Goal: Information Seeking & Learning: Learn about a topic

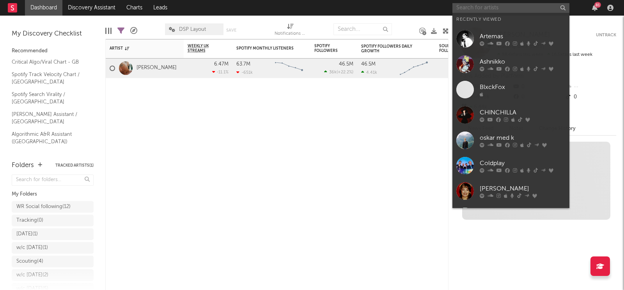
click at [472, 5] on input "text" at bounding box center [511, 8] width 117 height 10
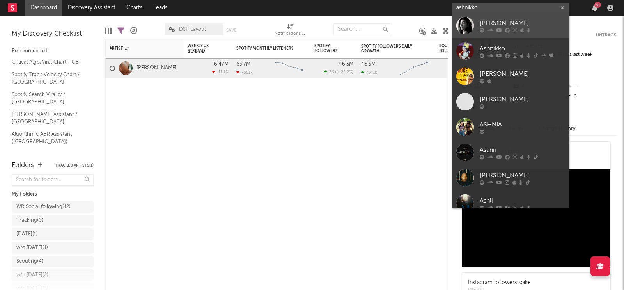
type input "ashnikko"
click at [485, 22] on div "[PERSON_NAME]" at bounding box center [523, 23] width 86 height 9
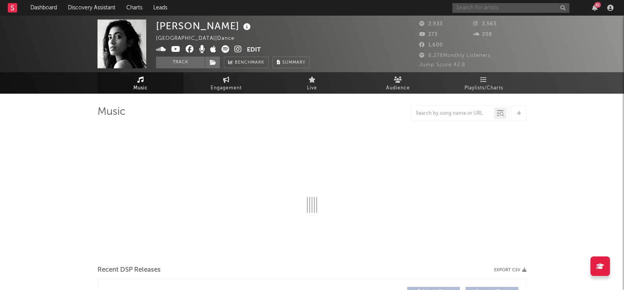
click at [488, 12] on div "81" at bounding box center [535, 8] width 164 height 16
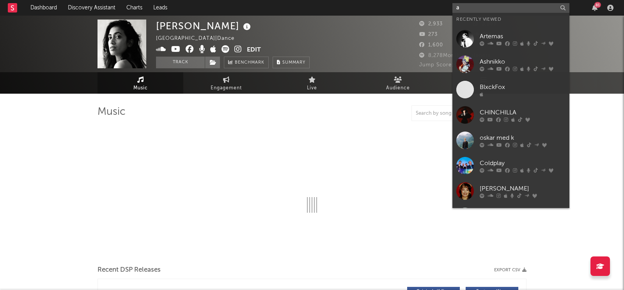
type input "as"
select select "6m"
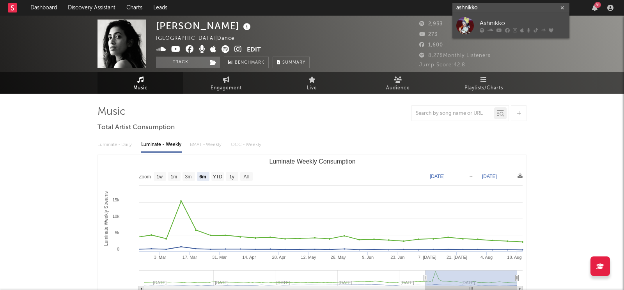
type input "ashnikko"
click at [468, 27] on div at bounding box center [465, 26] width 18 height 18
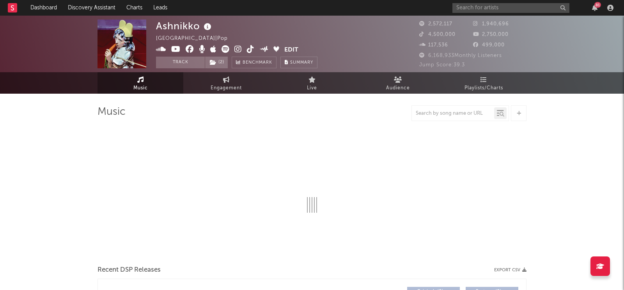
select select "6m"
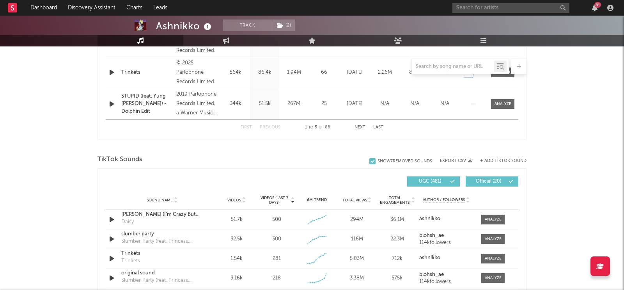
scroll to position [493, 0]
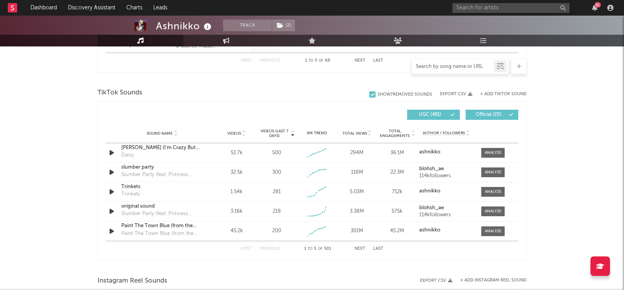
click at [435, 66] on input "text" at bounding box center [453, 67] width 82 height 6
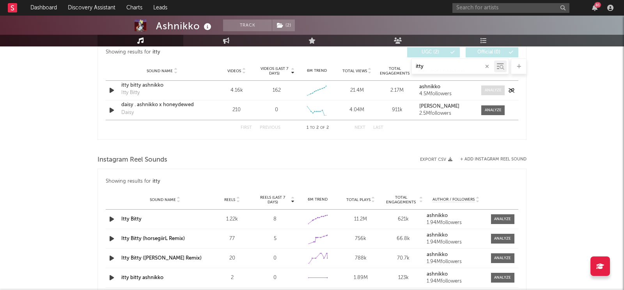
type input "itty"
click at [494, 89] on div at bounding box center [493, 90] width 17 height 6
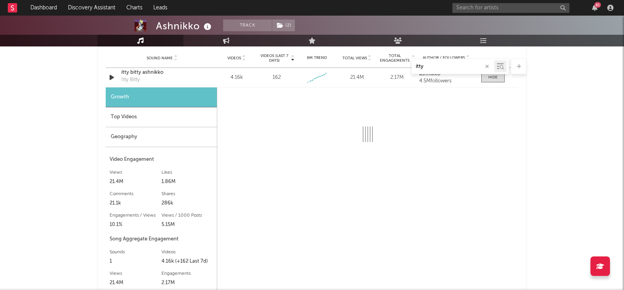
scroll to position [499, 0]
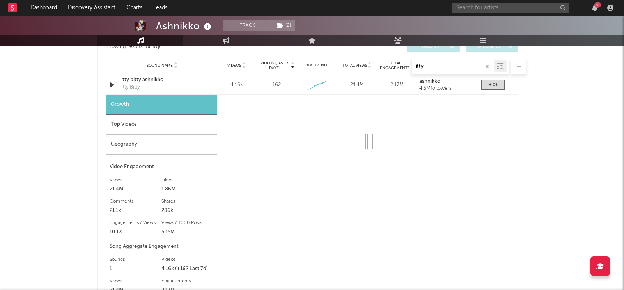
select select "6m"
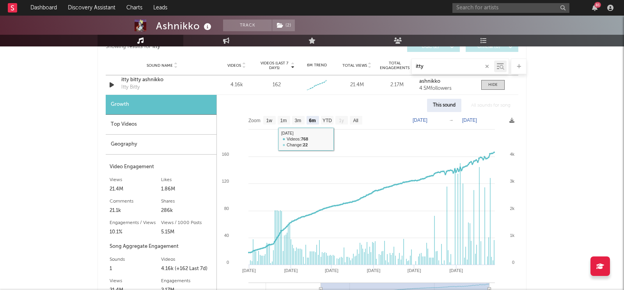
click at [163, 129] on div "Top Videos" at bounding box center [161, 125] width 111 height 20
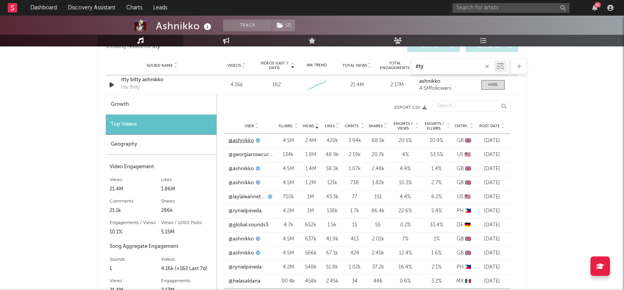
click at [250, 140] on link "@ashnikko" at bounding box center [241, 141] width 25 height 8
click at [489, 83] on div at bounding box center [492, 85] width 9 height 6
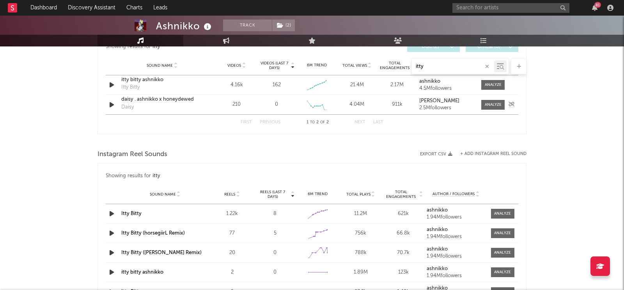
scroll to position [456, 0]
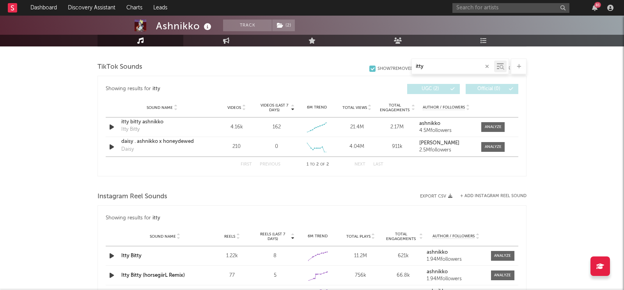
click at [485, 64] on button "button" at bounding box center [487, 66] width 6 height 7
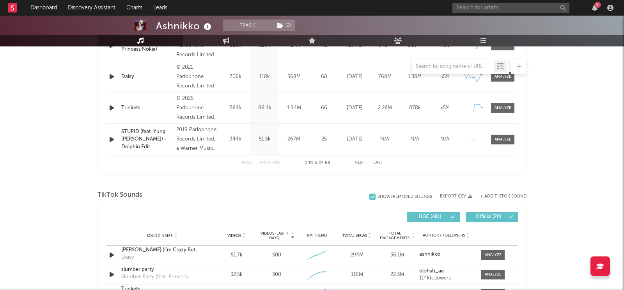
scroll to position [454, 0]
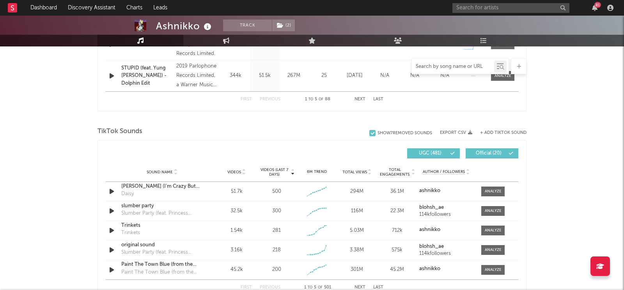
click at [440, 65] on input "text" at bounding box center [453, 67] width 82 height 6
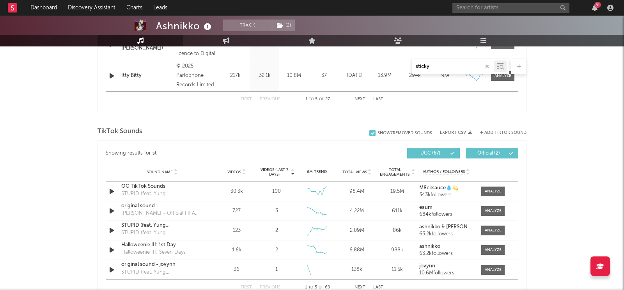
scroll to position [392, 0]
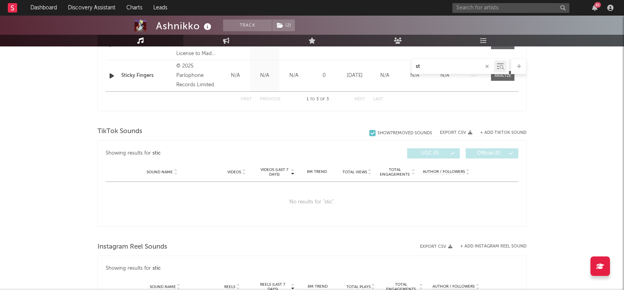
type input "s"
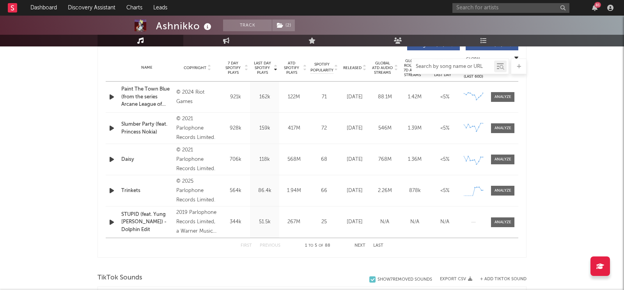
scroll to position [465, 0]
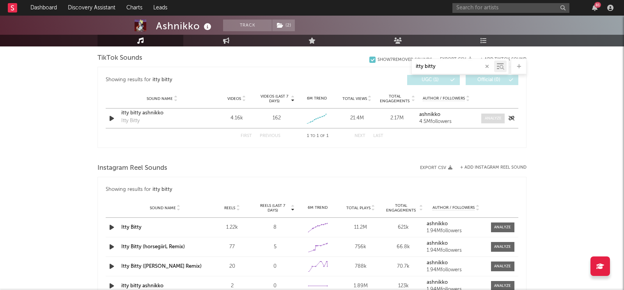
type input "itty bitty"
click at [482, 120] on span at bounding box center [492, 119] width 23 height 10
select select "6m"
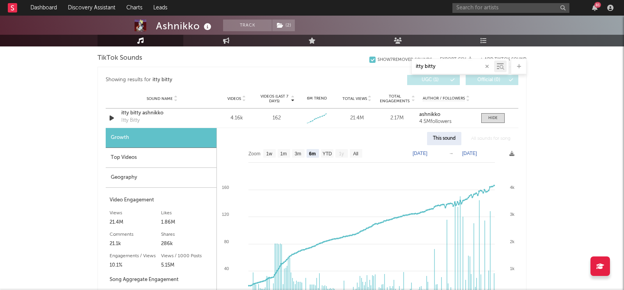
drag, startPoint x: 439, startPoint y: 64, endPoint x: 397, endPoint y: 64, distance: 42.5
click at [397, 64] on div "itty bitty" at bounding box center [312, 67] width 429 height 16
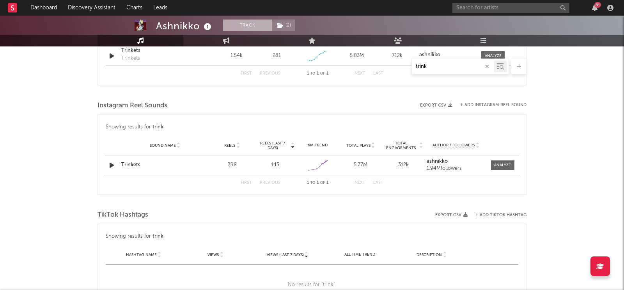
type input "trink"
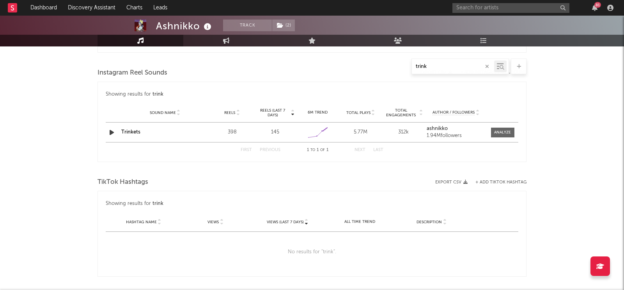
scroll to position [380, 0]
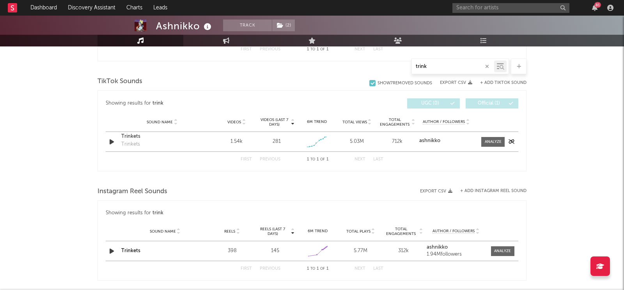
click at [495, 146] on div "Sound Name Trinkets Trinkets Videos 1.54k Videos (last 7 days) 281 Weekly Growt…" at bounding box center [312, 142] width 413 height 20
click at [495, 142] on div at bounding box center [493, 142] width 17 height 6
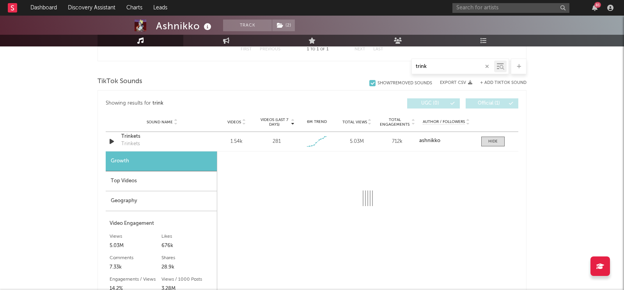
scroll to position [432, 0]
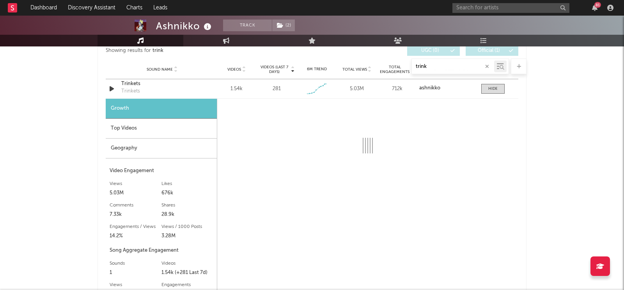
select select "1w"
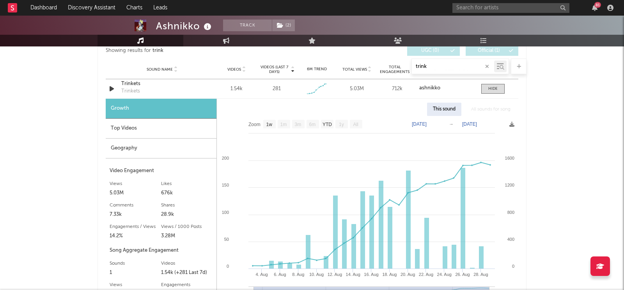
click at [485, 64] on icon "button" at bounding box center [487, 66] width 4 height 5
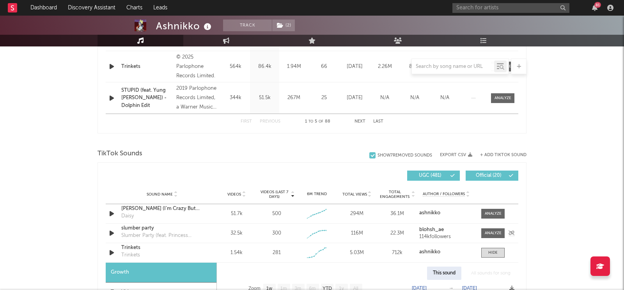
scroll to position [557, 0]
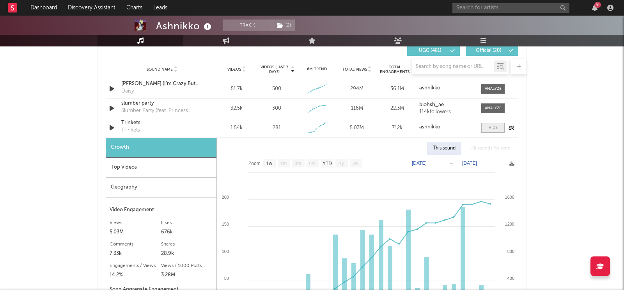
click at [501, 128] on span at bounding box center [492, 128] width 23 height 10
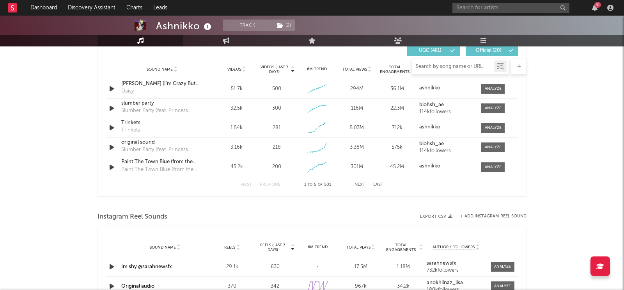
click at [437, 64] on input "text" at bounding box center [453, 67] width 82 height 6
type input "itty"
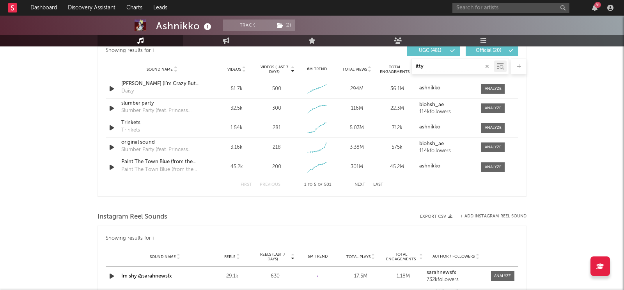
select select "6m"
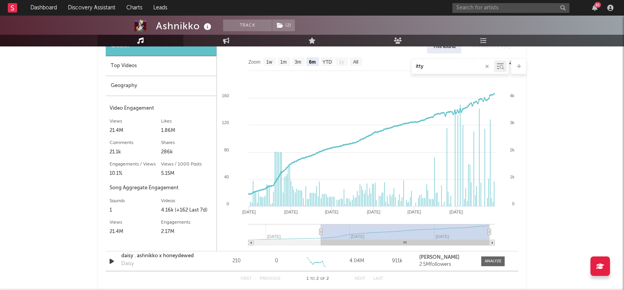
scroll to position [495, 0]
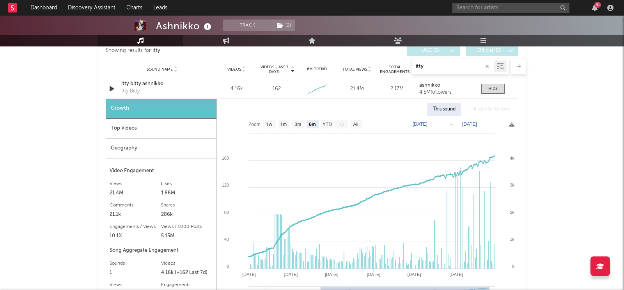
type input "itty"
click at [117, 131] on div "Top Videos" at bounding box center [161, 129] width 111 height 20
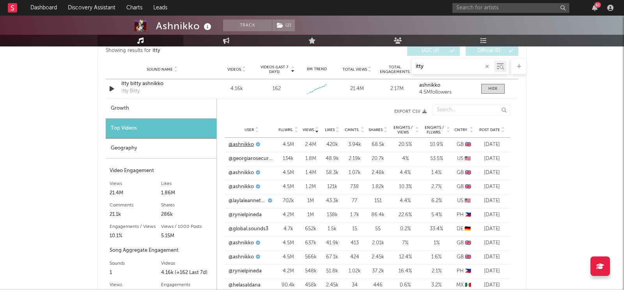
click at [240, 143] on link "@ashnikko" at bounding box center [241, 145] width 25 height 8
click at [247, 141] on link "@ashnikko" at bounding box center [241, 145] width 25 height 8
click at [160, 108] on div "Growth" at bounding box center [161, 109] width 111 height 20
select select "6m"
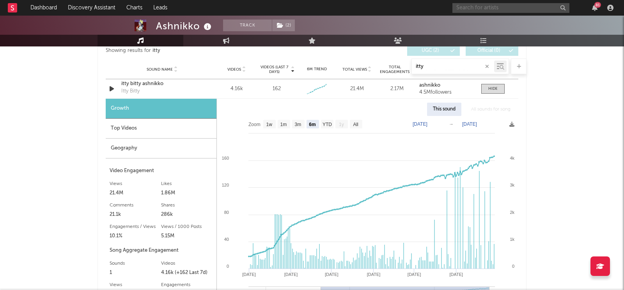
click at [488, 5] on input "text" at bounding box center [511, 8] width 117 height 10
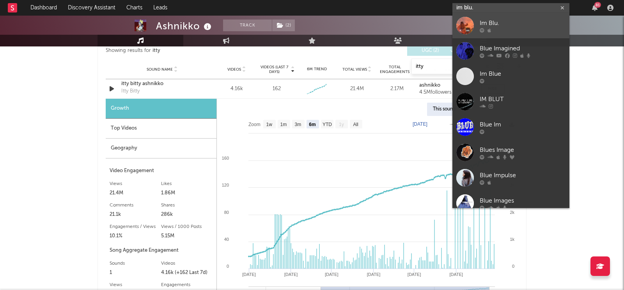
type input "im blu."
click at [486, 19] on div "Im Blu." at bounding box center [523, 23] width 86 height 9
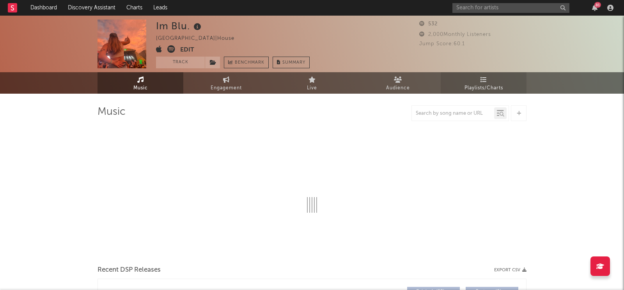
click at [486, 89] on span "Playlists/Charts" at bounding box center [484, 87] width 39 height 9
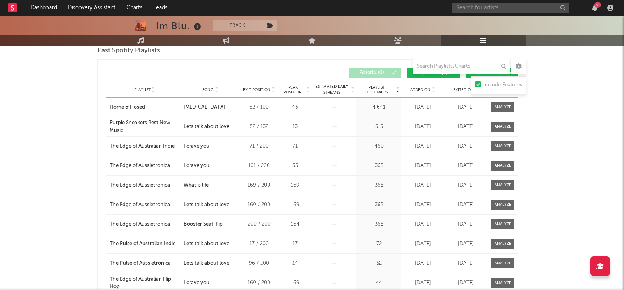
scroll to position [120, 0]
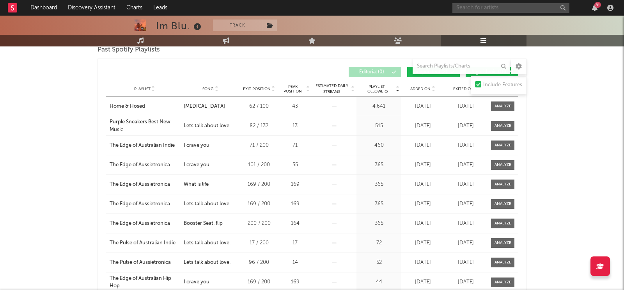
click at [495, 7] on input "text" at bounding box center [511, 8] width 117 height 10
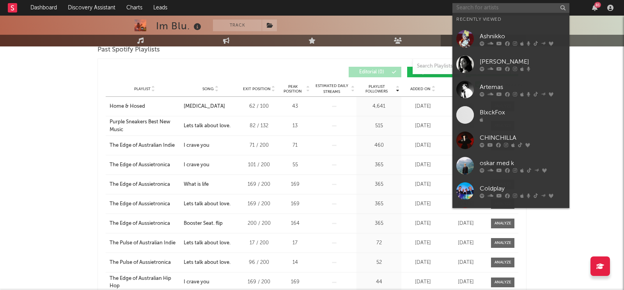
paste input "[URL][DOMAIN_NAME]"
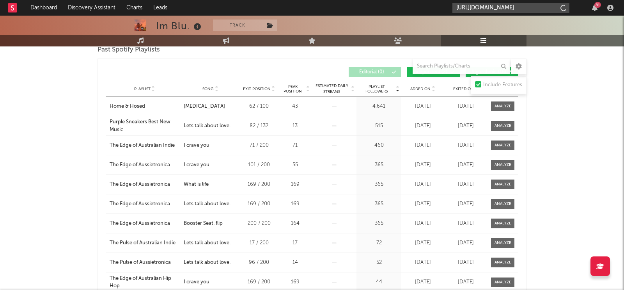
scroll to position [0, 105]
click at [495, 7] on input "[URL][DOMAIN_NAME]" at bounding box center [511, 8] width 117 height 10
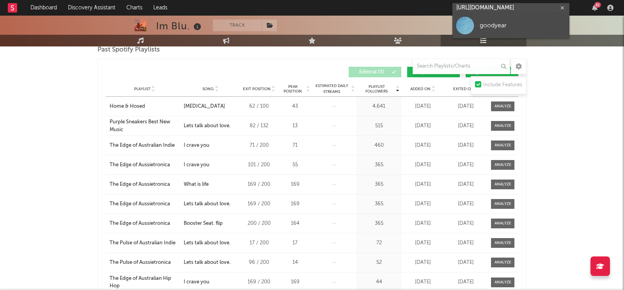
type input "[URL][DOMAIN_NAME]"
click at [491, 22] on div "goodyear" at bounding box center [523, 25] width 86 height 9
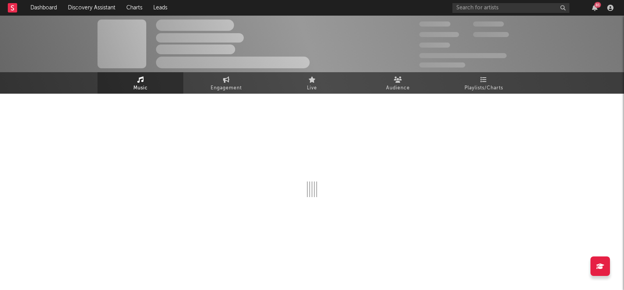
select select "1w"
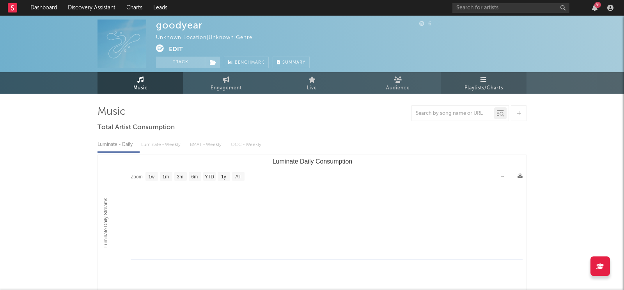
click at [453, 73] on link "Playlists/Charts" at bounding box center [484, 82] width 86 height 21
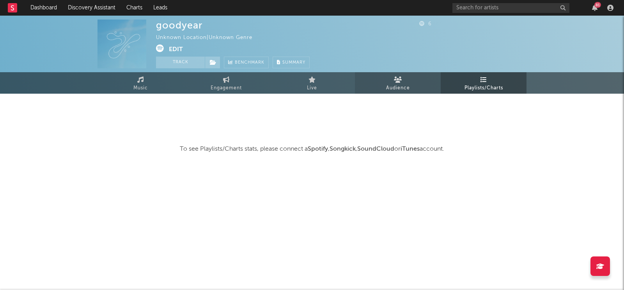
click at [403, 76] on link "Audience" at bounding box center [398, 82] width 86 height 21
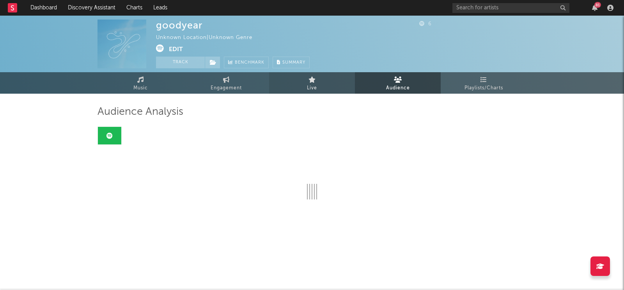
click at [329, 86] on link "Live" at bounding box center [312, 82] width 86 height 21
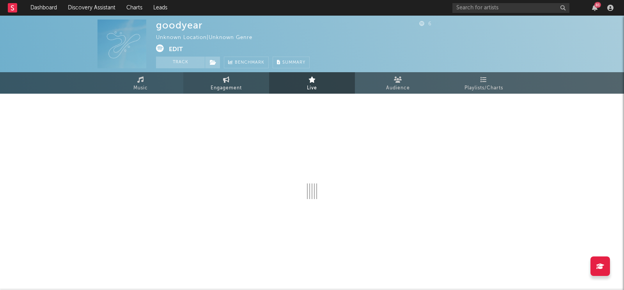
click at [237, 87] on span "Engagement" at bounding box center [226, 87] width 31 height 9
select select "1w"
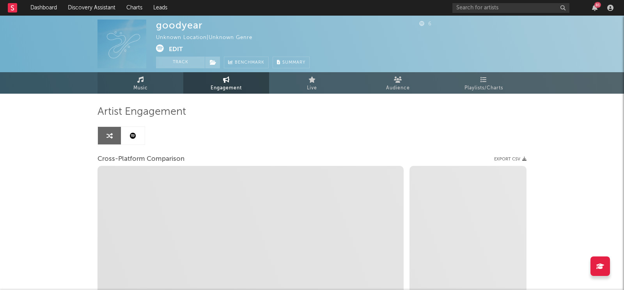
click at [147, 86] on span "Music" at bounding box center [140, 87] width 14 height 9
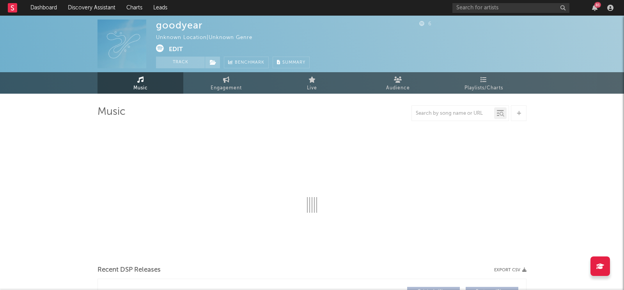
select select "1w"
